Goal: Information Seeking & Learning: Learn about a topic

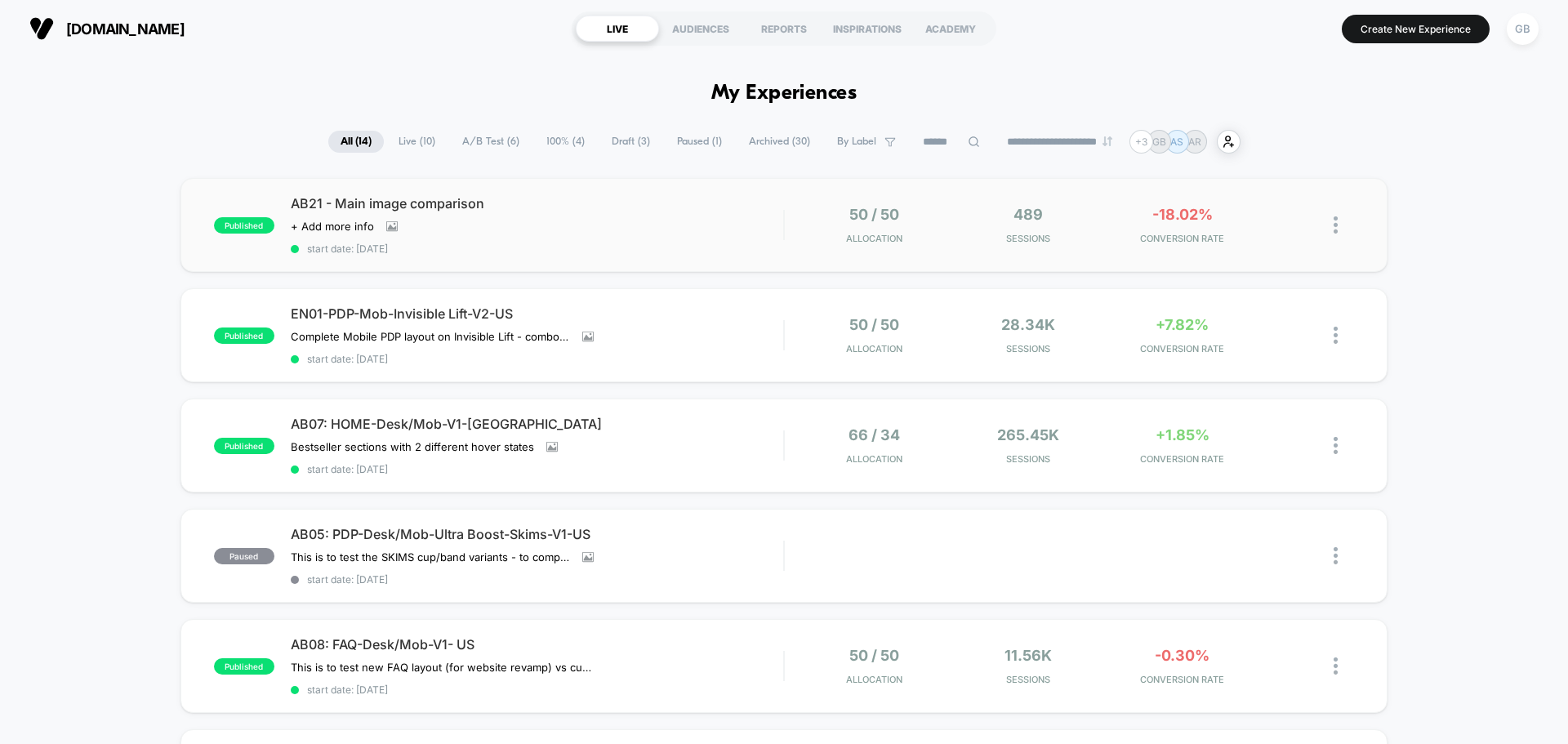
click at [781, 262] on div "published AB21 - Main image comparison Click to view images Click to edit exper…" at bounding box center [784, 225] width 1207 height 94
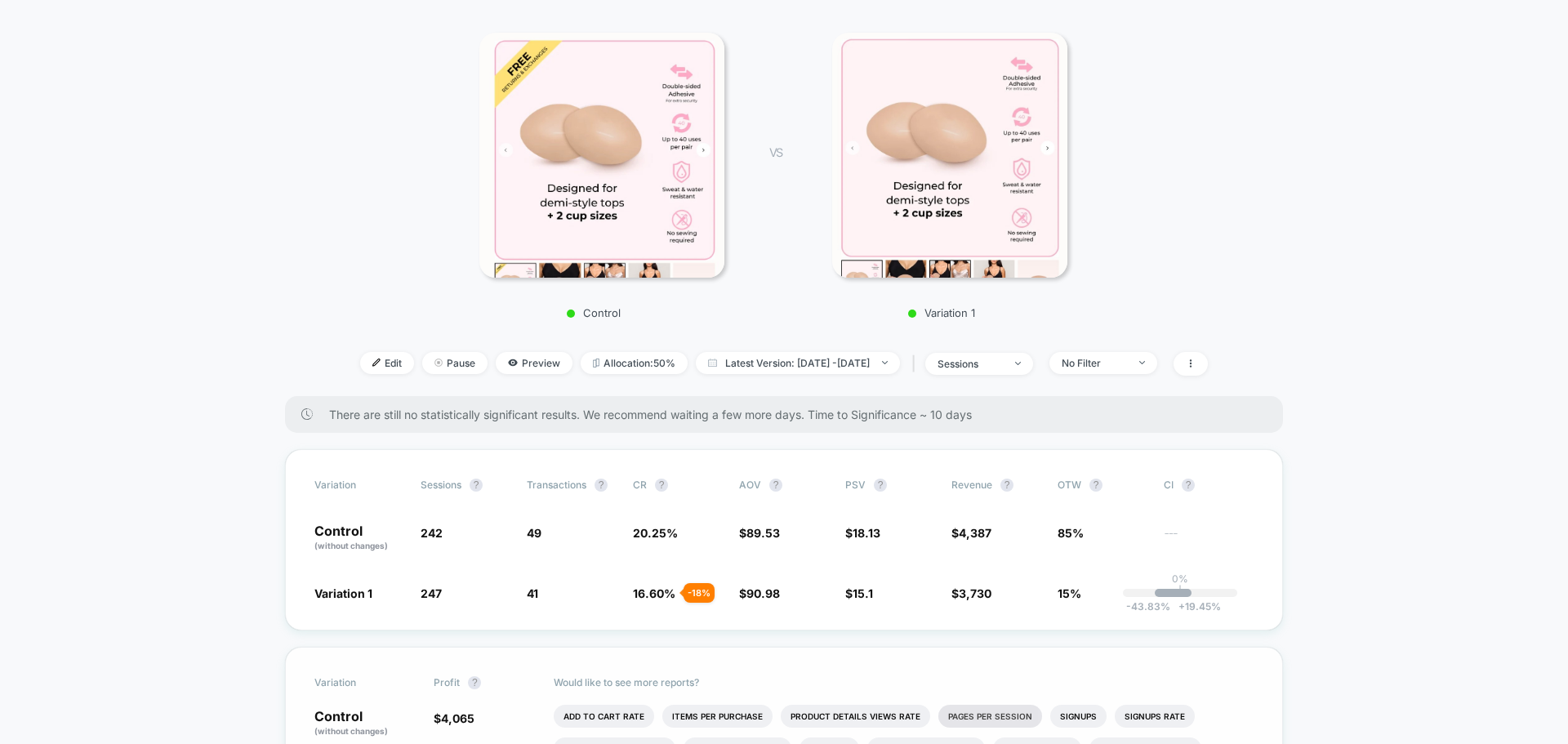
scroll to position [163, 0]
